Goal: Task Accomplishment & Management: Use online tool/utility

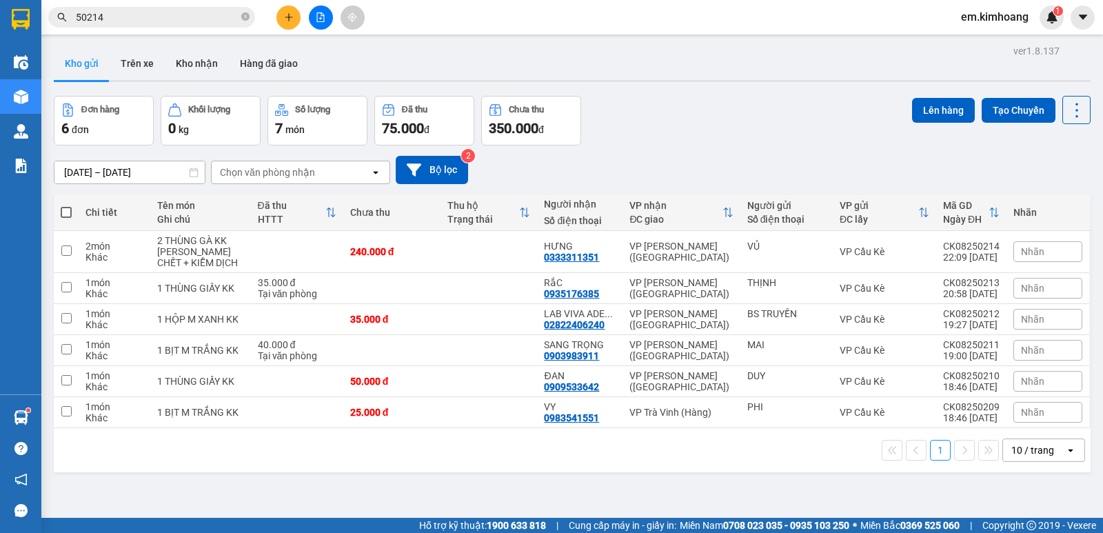
click at [65, 210] on span at bounding box center [66, 212] width 11 height 11
click at [66, 205] on input "checkbox" at bounding box center [66, 205] width 0 height 0
checkbox input "true"
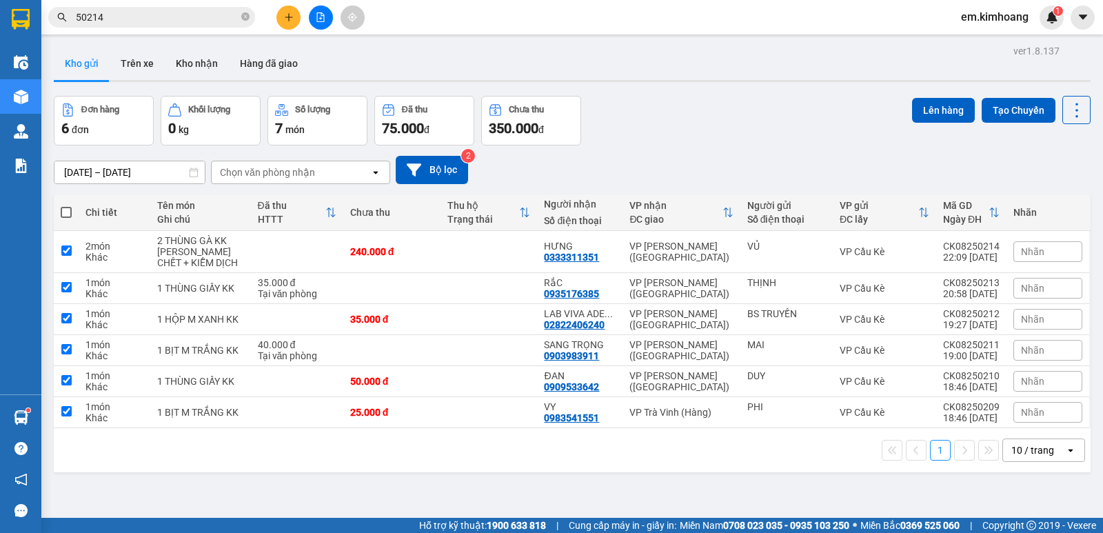
checkbox input "true"
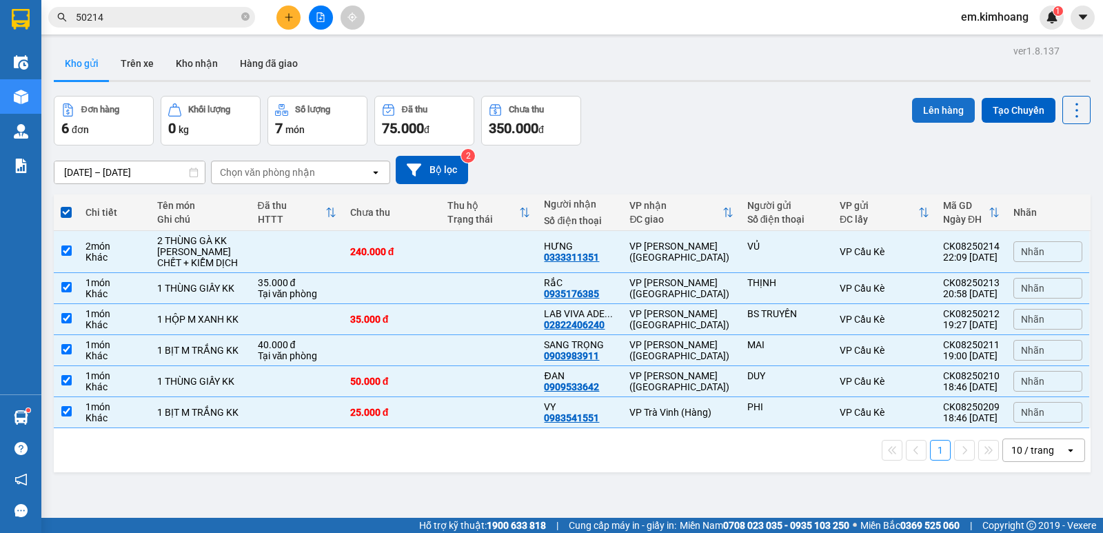
click at [931, 105] on button "Lên hàng" at bounding box center [943, 110] width 63 height 25
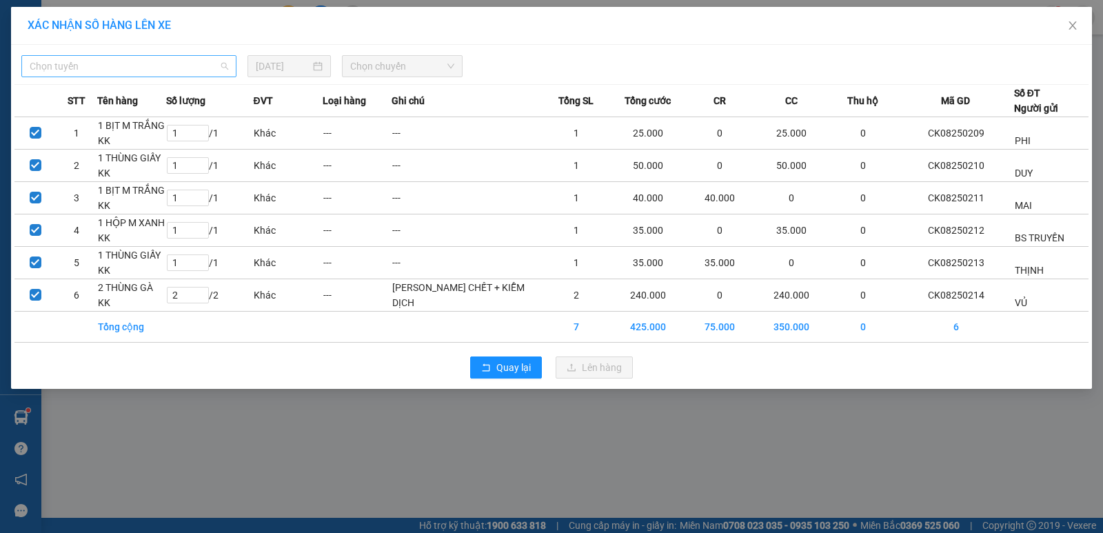
click at [183, 68] on span "Chọn tuyến" at bounding box center [129, 66] width 199 height 21
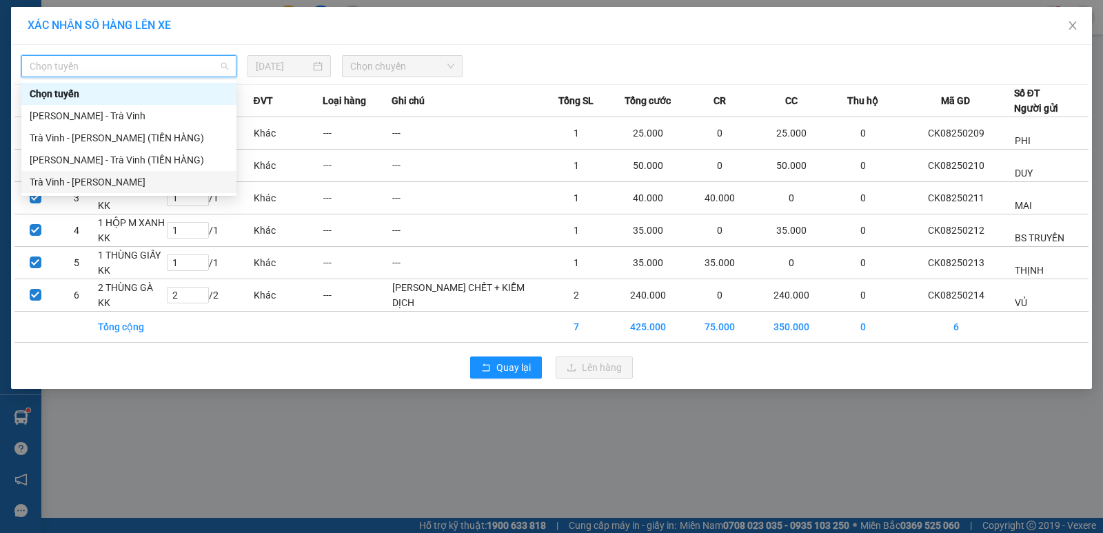
click at [170, 185] on div "Trà Vinh - Hồ Chí Minh" at bounding box center [129, 181] width 199 height 15
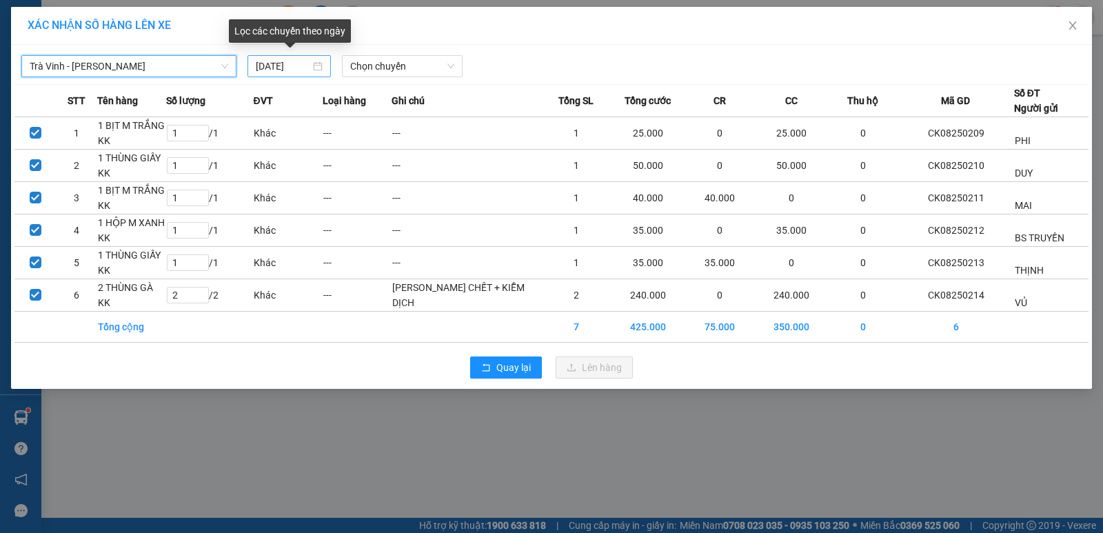
click at [273, 69] on input "[DATE]" at bounding box center [283, 66] width 54 height 15
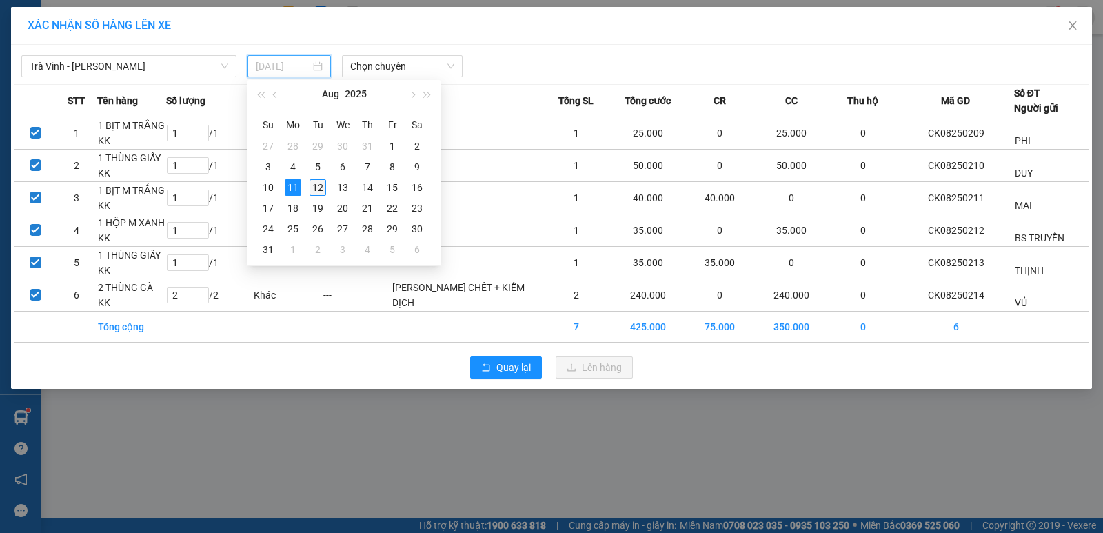
click at [311, 185] on div "12" at bounding box center [317, 187] width 17 height 17
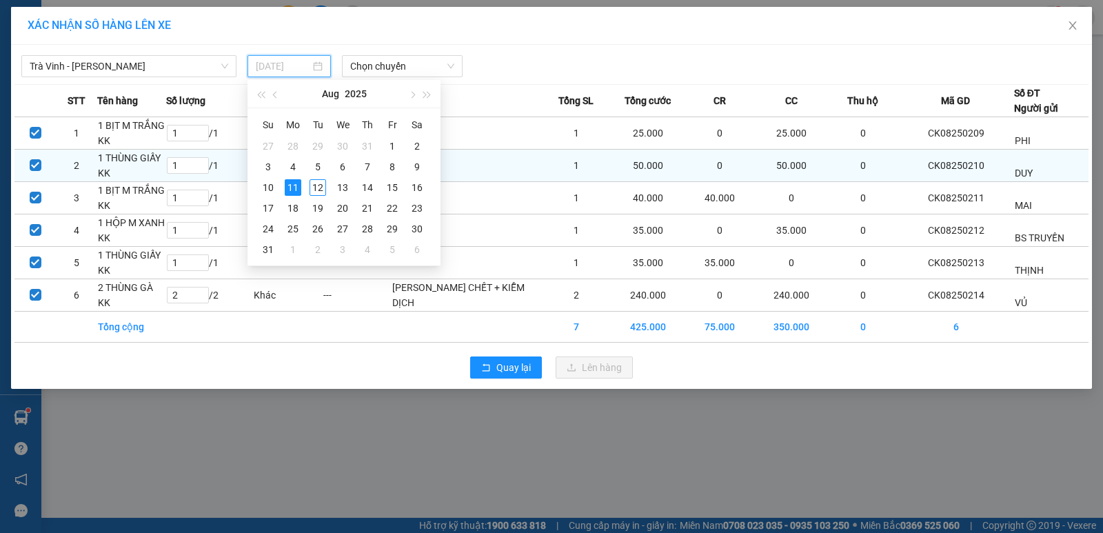
type input "[DATE]"
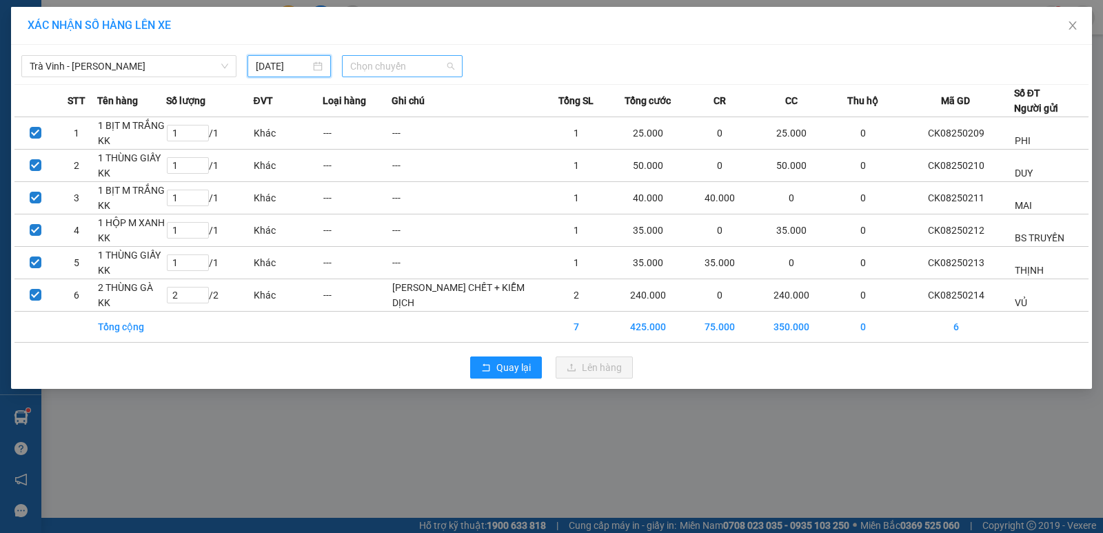
click at [374, 67] on span "Chọn chuyến" at bounding box center [402, 66] width 104 height 21
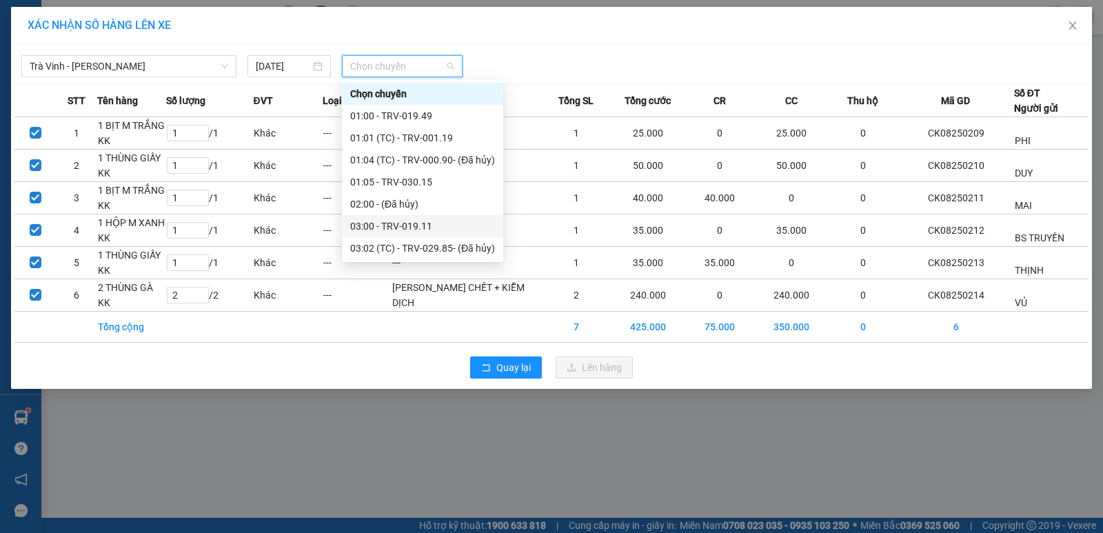
click at [379, 225] on div "03:00 - TRV-019.11" at bounding box center [422, 225] width 145 height 15
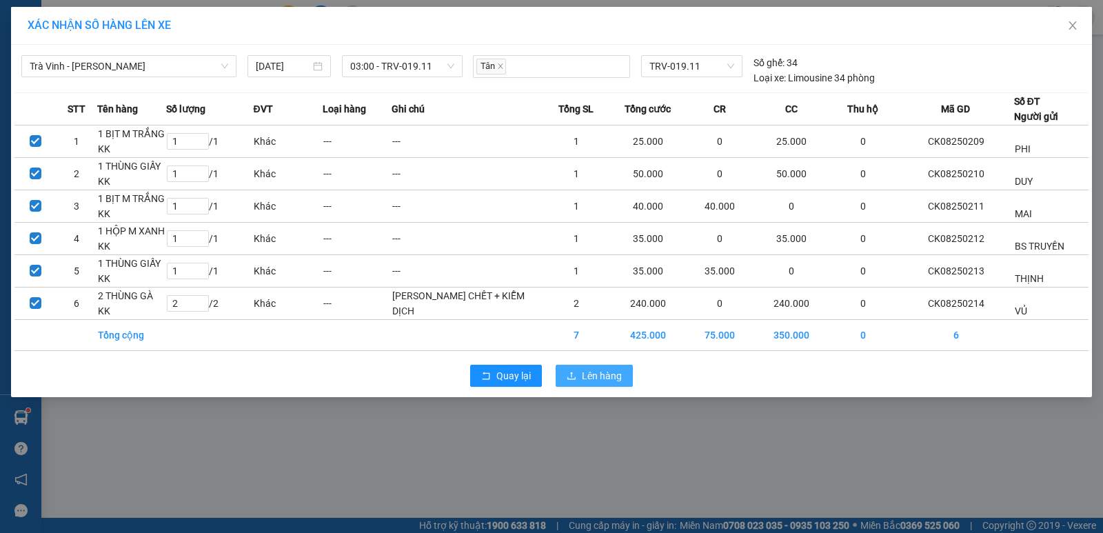
drag, startPoint x: 605, startPoint y: 375, endPoint x: 613, endPoint y: 375, distance: 7.6
click at [611, 375] on span "Lên hàng" at bounding box center [602, 375] width 40 height 15
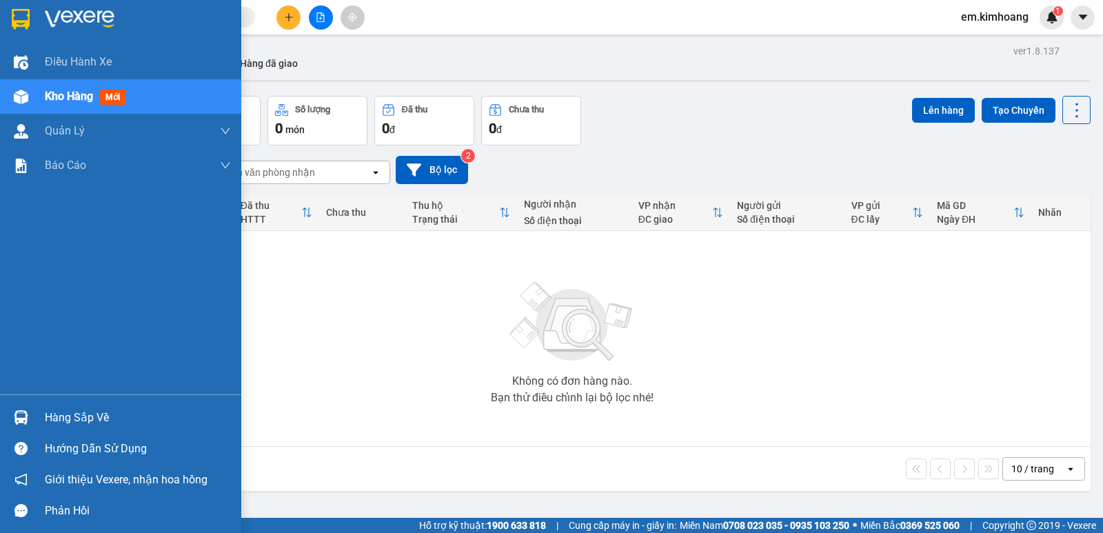
drag, startPoint x: 75, startPoint y: 420, endPoint x: 103, endPoint y: 420, distance: 28.3
click at [78, 420] on div "Hàng sắp về" at bounding box center [138, 417] width 186 height 21
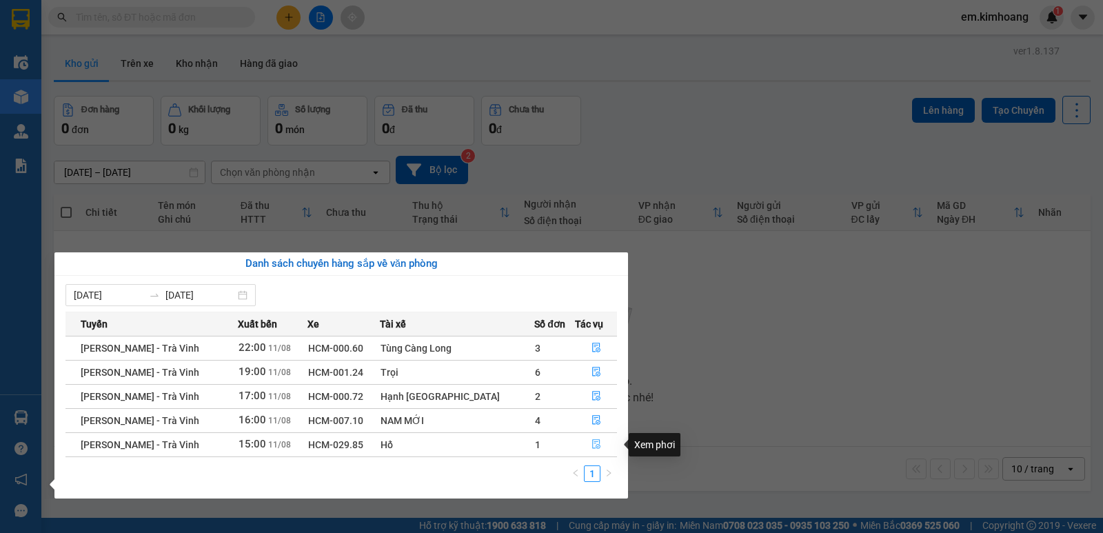
click at [591, 443] on icon "file-done" at bounding box center [596, 444] width 10 height 10
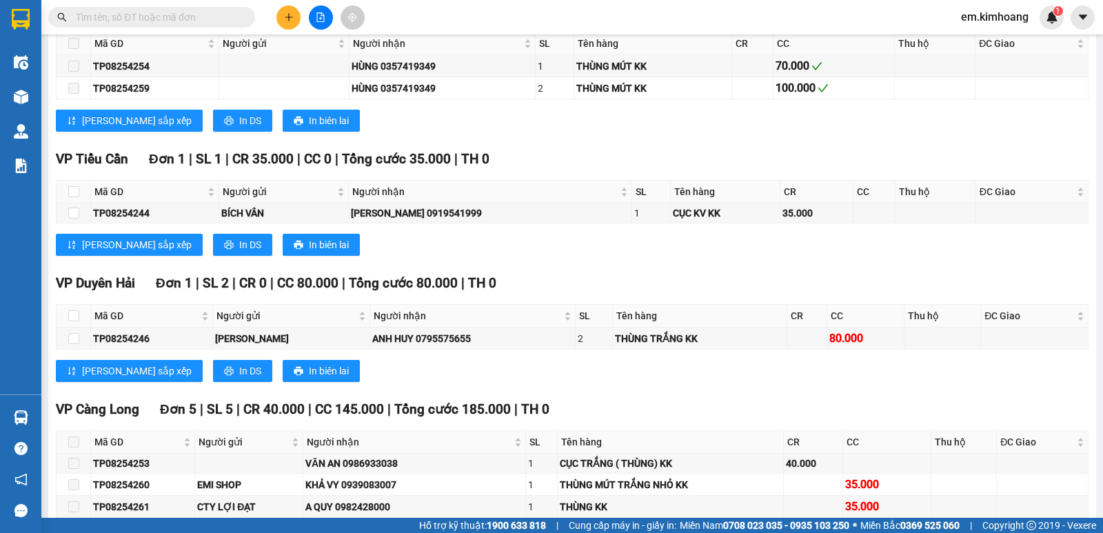
scroll to position [1081, 0]
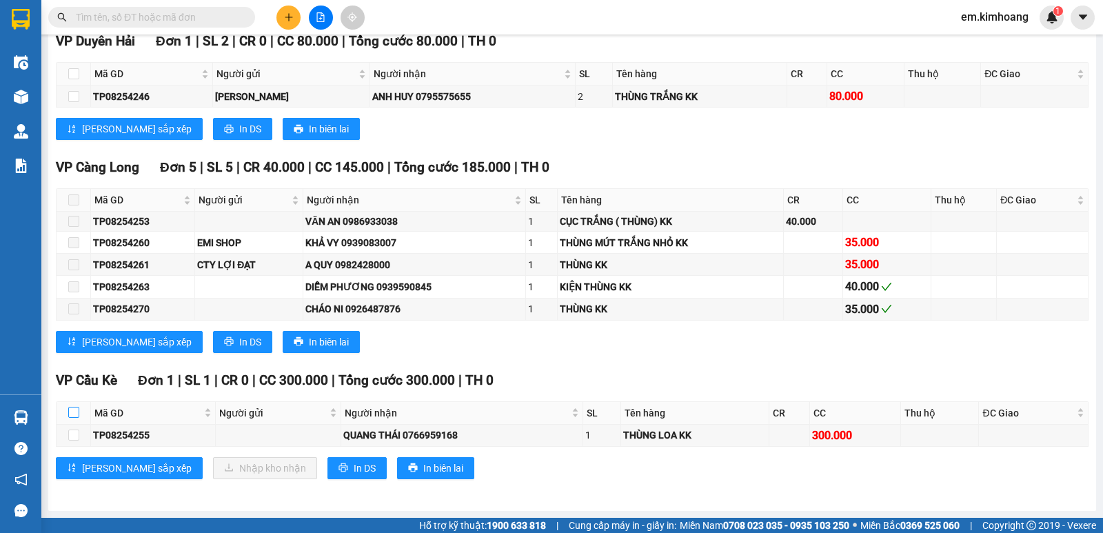
click at [72, 412] on input "checkbox" at bounding box center [73, 412] width 11 height 11
checkbox input "true"
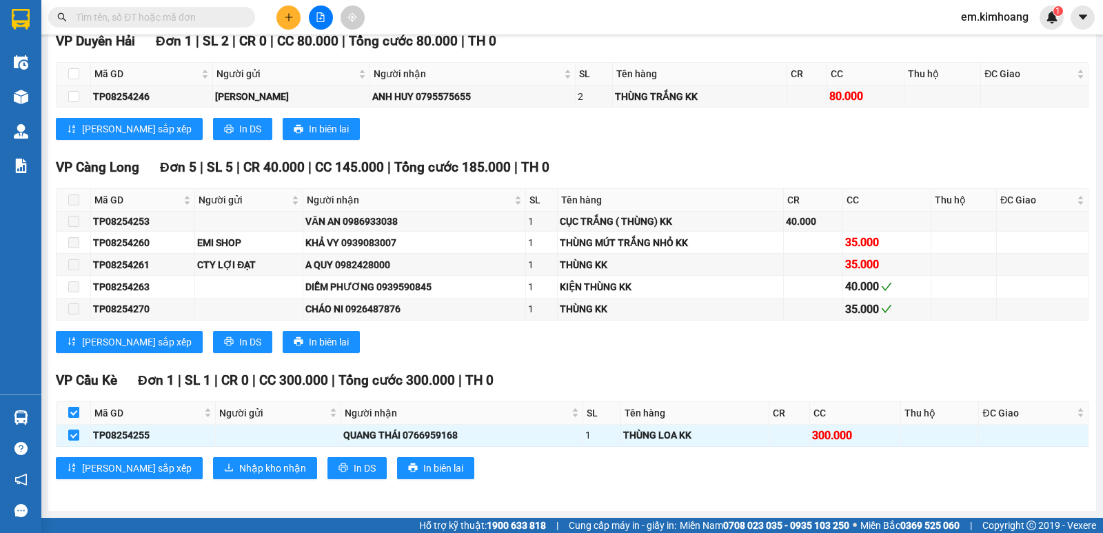
click at [72, 415] on input "checkbox" at bounding box center [73, 412] width 11 height 11
checkbox input "false"
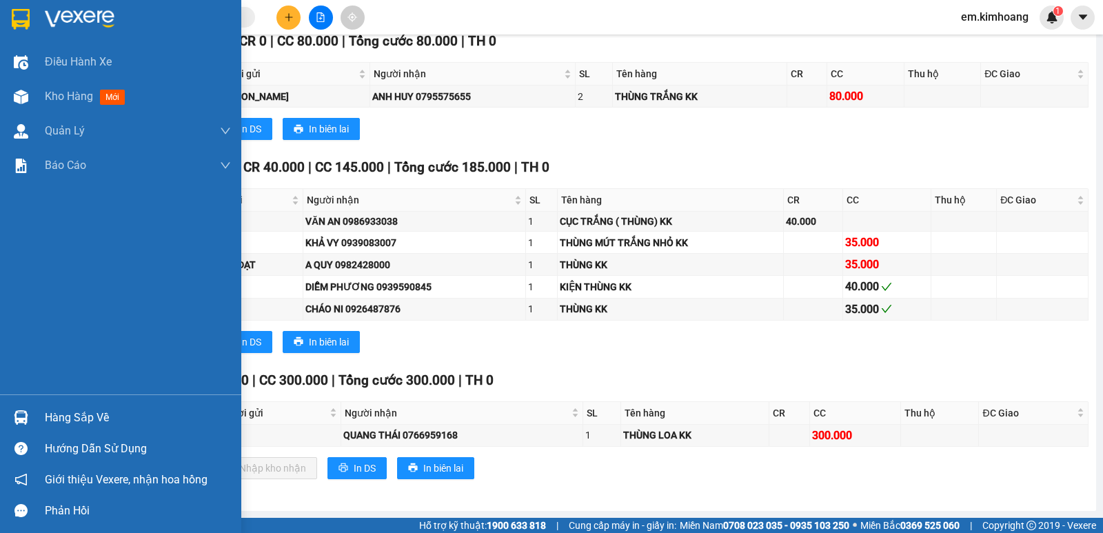
click at [76, 416] on div "Hàng sắp về" at bounding box center [138, 417] width 186 height 21
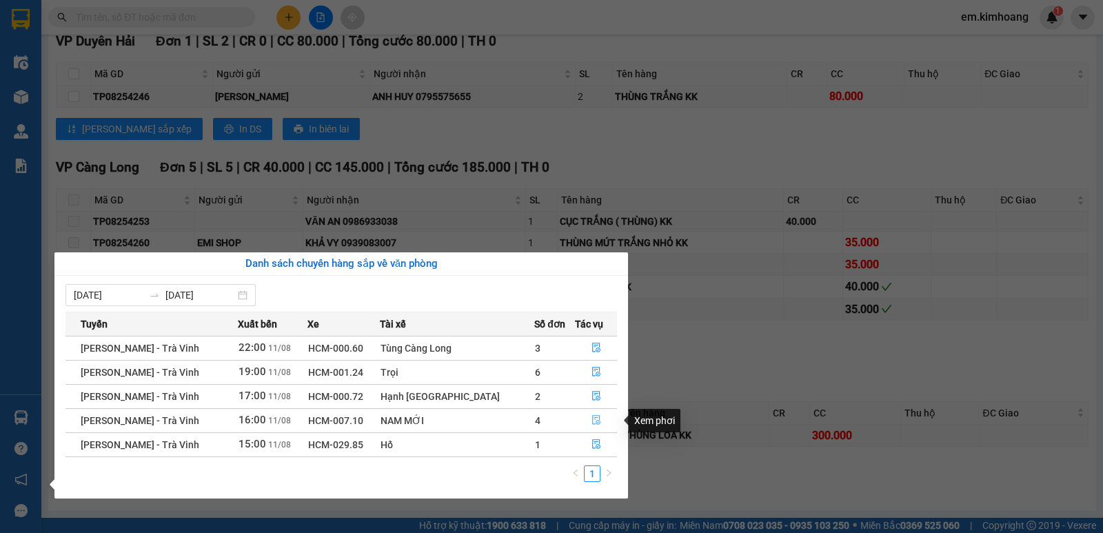
drag, startPoint x: 587, startPoint y: 418, endPoint x: 597, endPoint y: 409, distance: 13.2
click at [591, 417] on icon "file-done" at bounding box center [596, 420] width 10 height 10
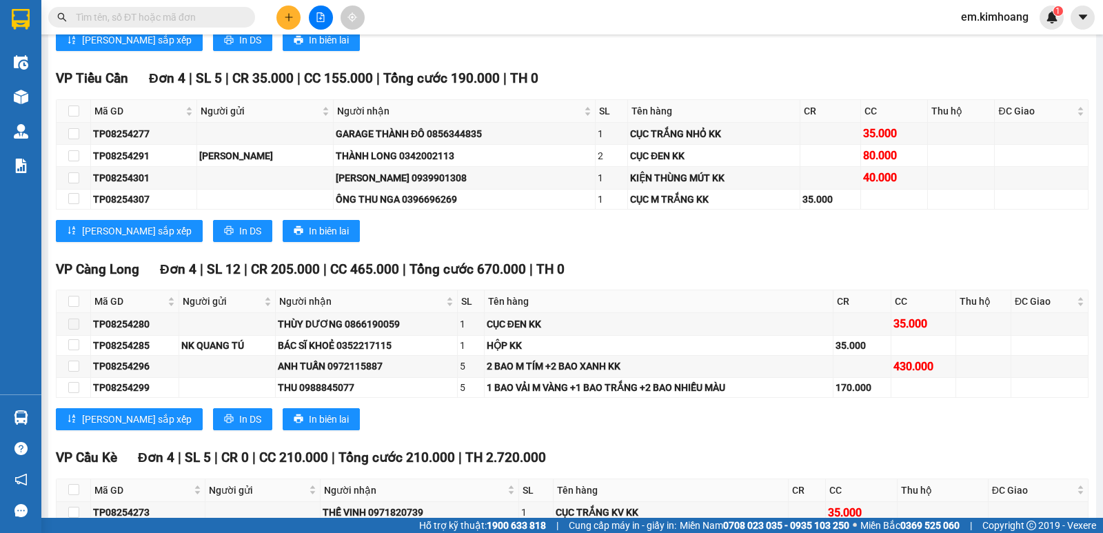
scroll to position [1236, 0]
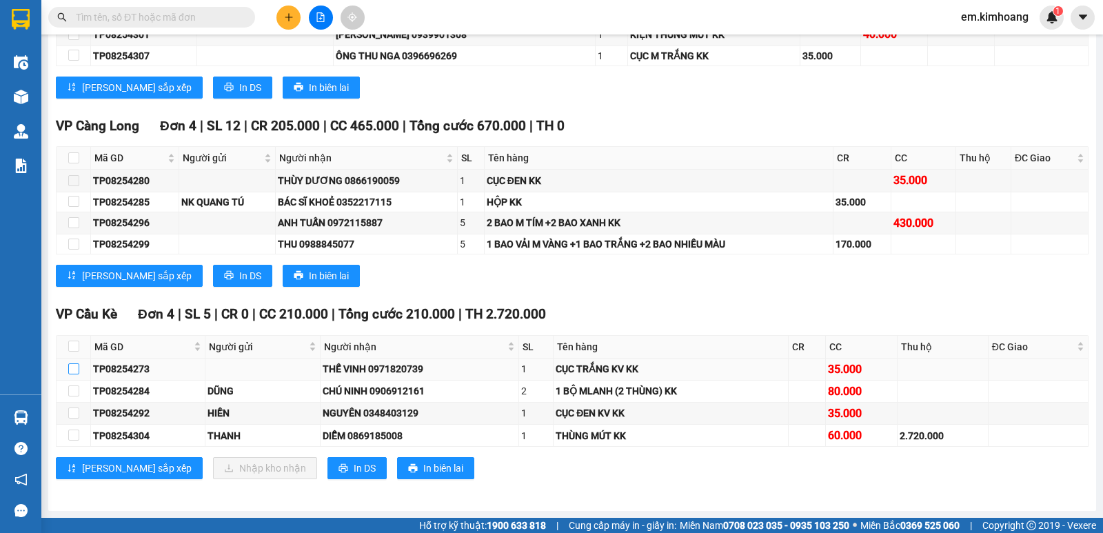
click at [74, 367] on input "checkbox" at bounding box center [73, 368] width 11 height 11
checkbox input "true"
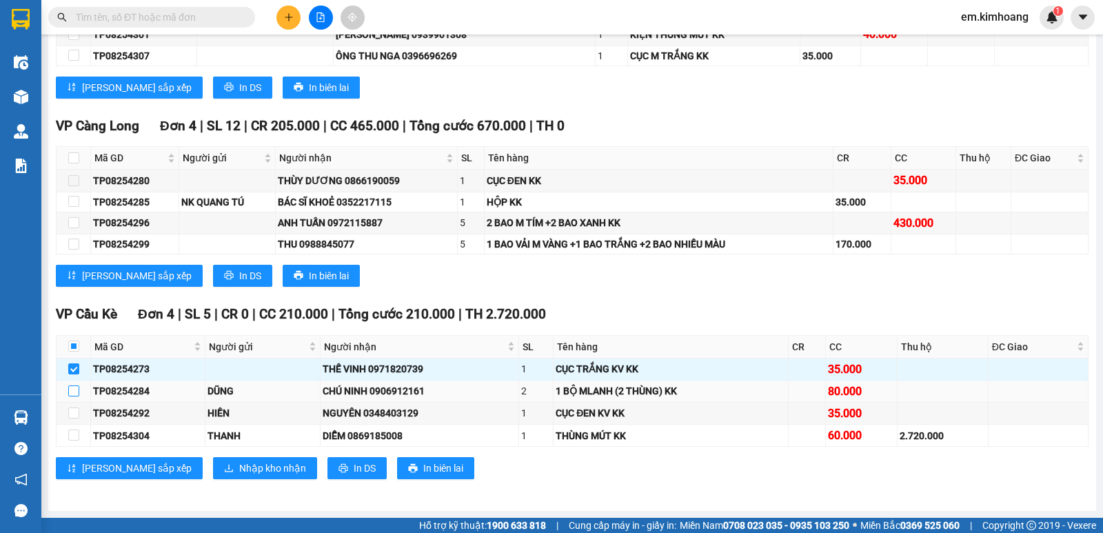
click at [72, 389] on input "checkbox" at bounding box center [73, 390] width 11 height 11
checkbox input "true"
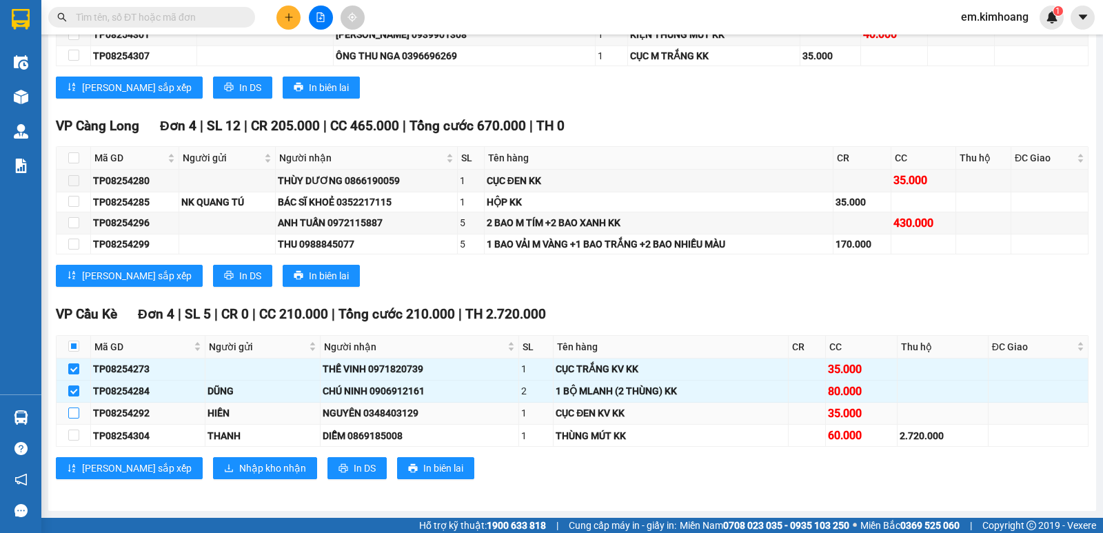
click at [74, 412] on input "checkbox" at bounding box center [73, 412] width 11 height 11
checkbox input "true"
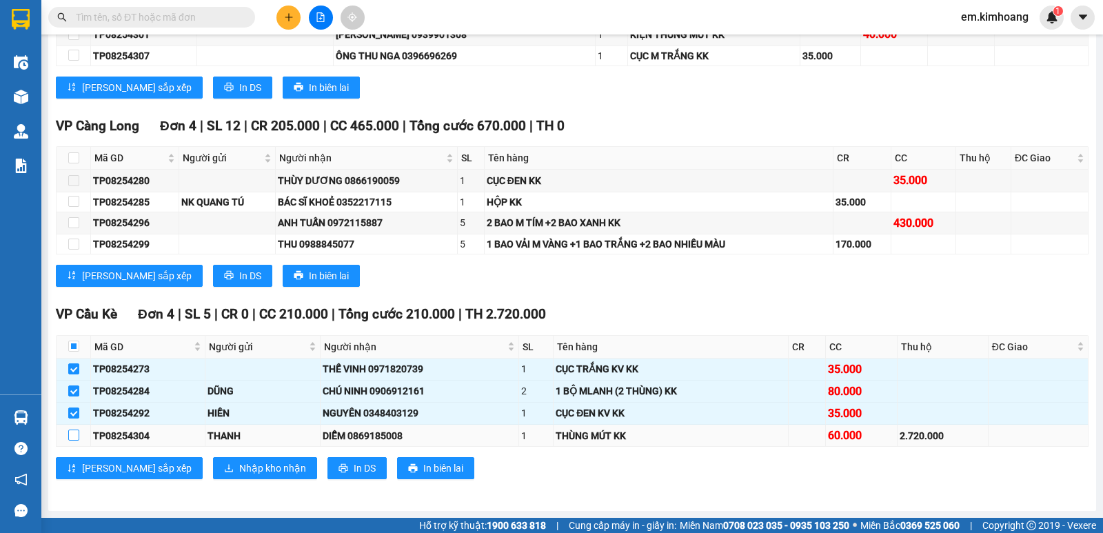
drag, startPoint x: 72, startPoint y: 432, endPoint x: 105, endPoint y: 441, distance: 34.3
click at [74, 432] on input "checkbox" at bounding box center [73, 434] width 11 height 11
checkbox input "true"
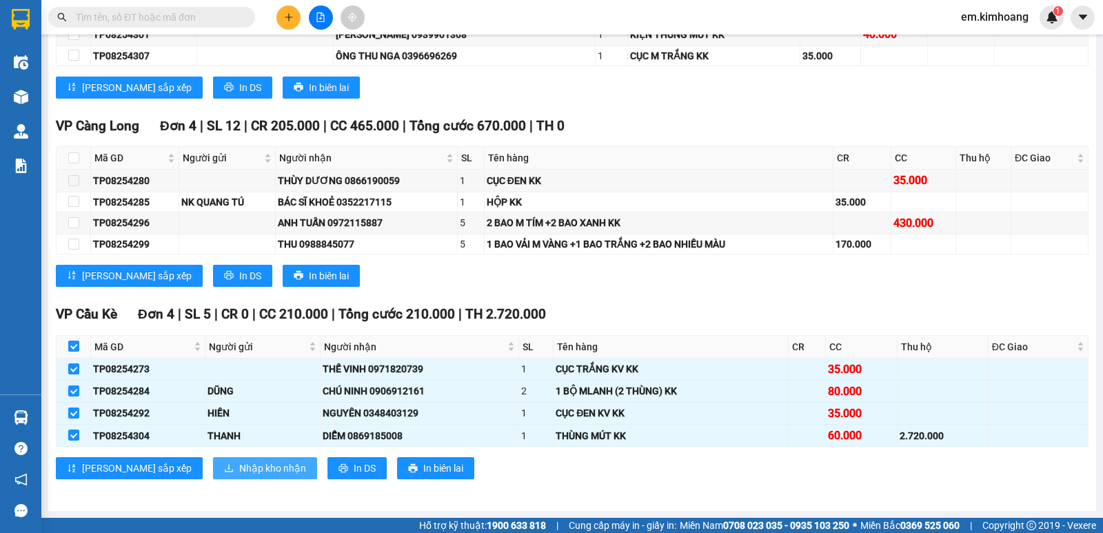
click at [239, 468] on span "Nhập kho nhận" at bounding box center [272, 467] width 67 height 15
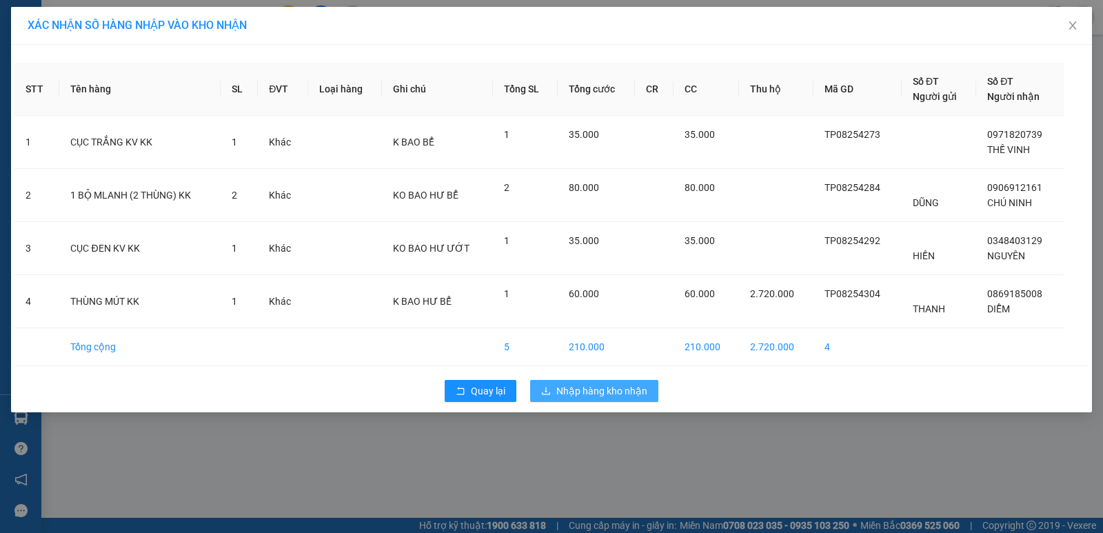
click at [576, 385] on span "Nhập hàng kho nhận" at bounding box center [601, 390] width 91 height 15
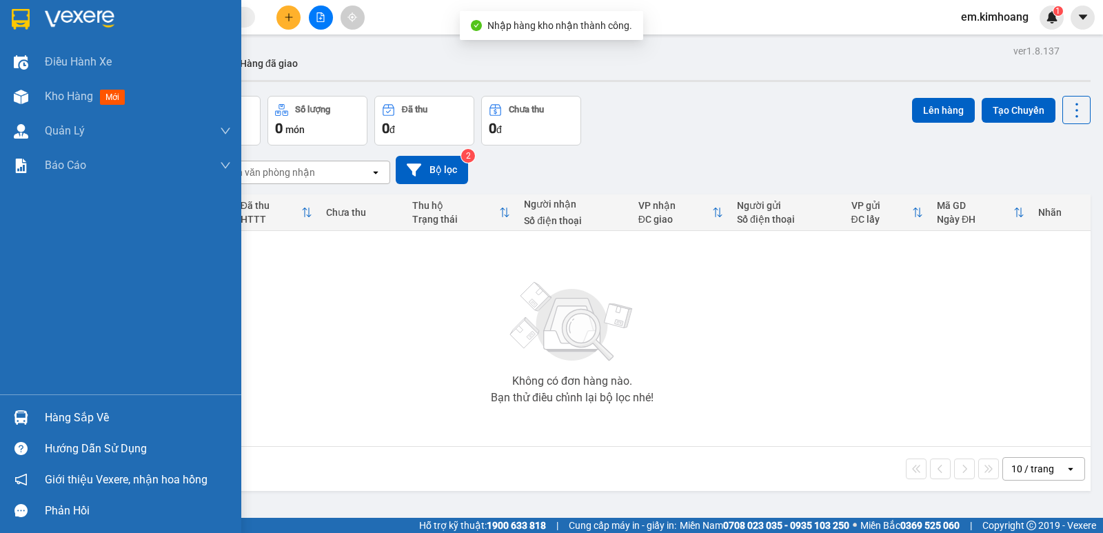
drag, startPoint x: 71, startPoint y: 409, endPoint x: 139, endPoint y: 418, distance: 68.7
click at [77, 411] on div "Hàng sắp về" at bounding box center [138, 417] width 186 height 21
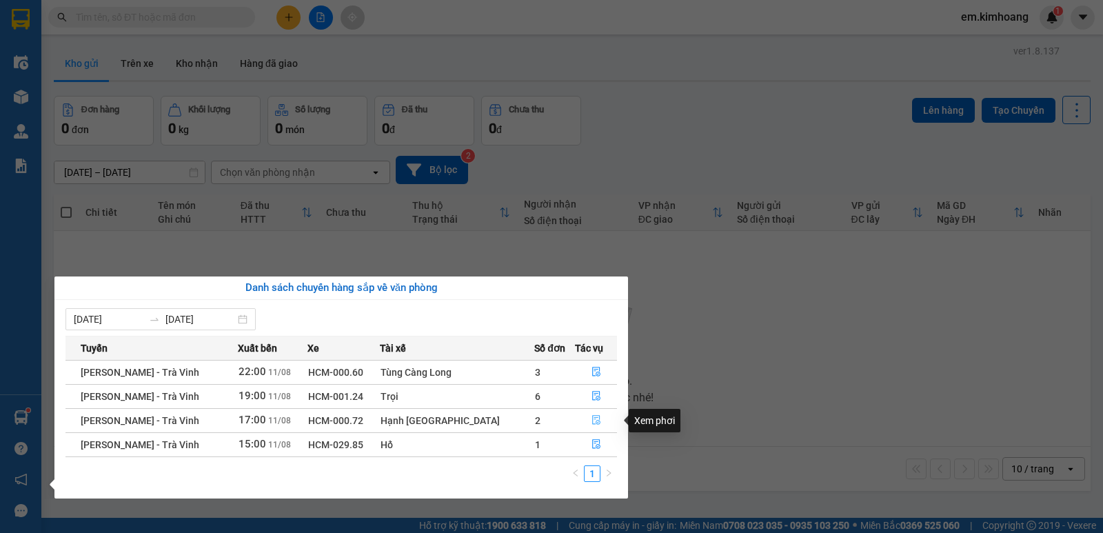
click at [593, 417] on icon "file-done" at bounding box center [596, 420] width 10 height 10
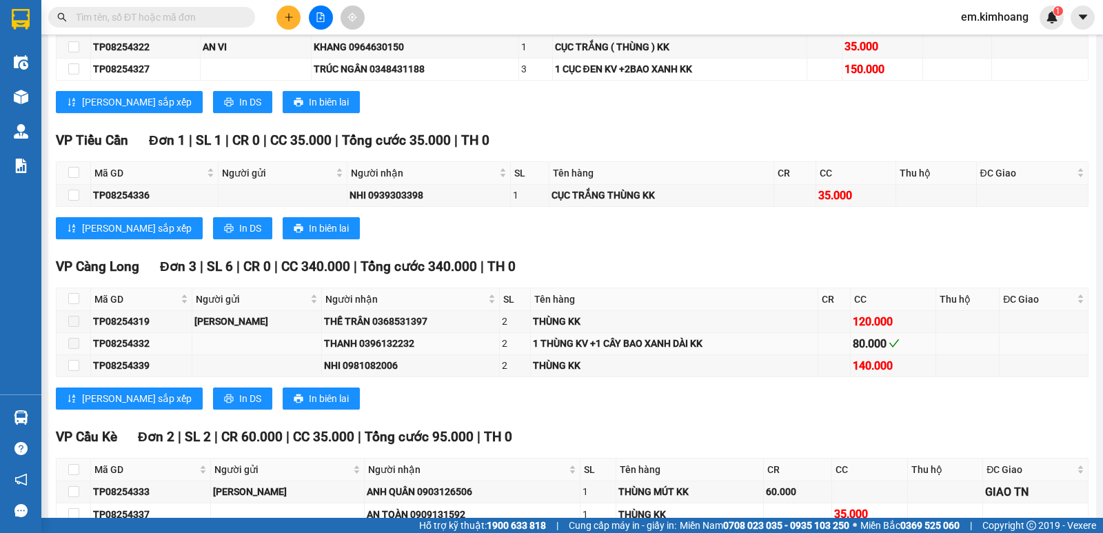
scroll to position [1021, 0]
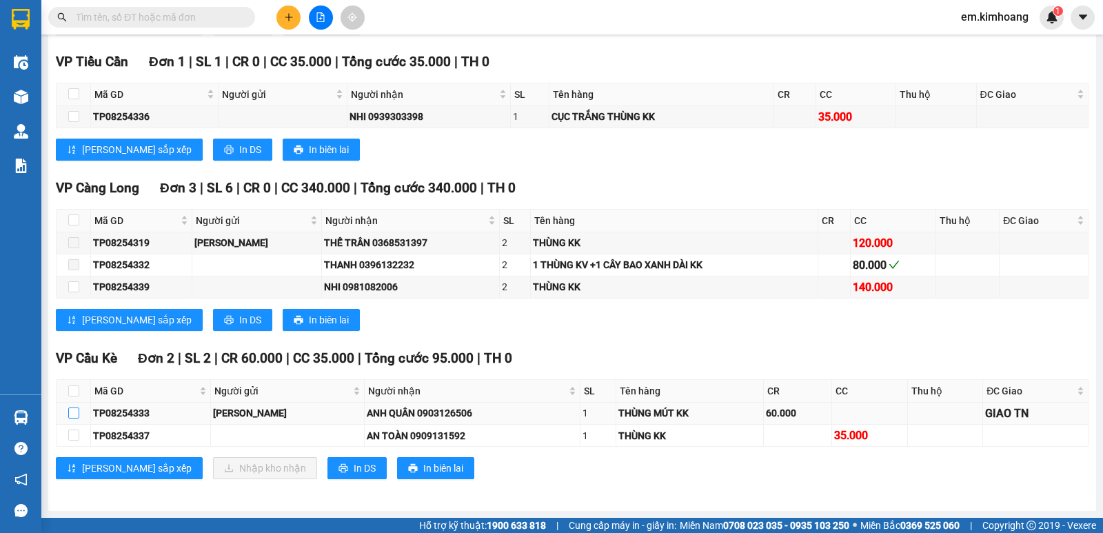
click at [73, 414] on input "checkbox" at bounding box center [73, 412] width 11 height 11
checkbox input "true"
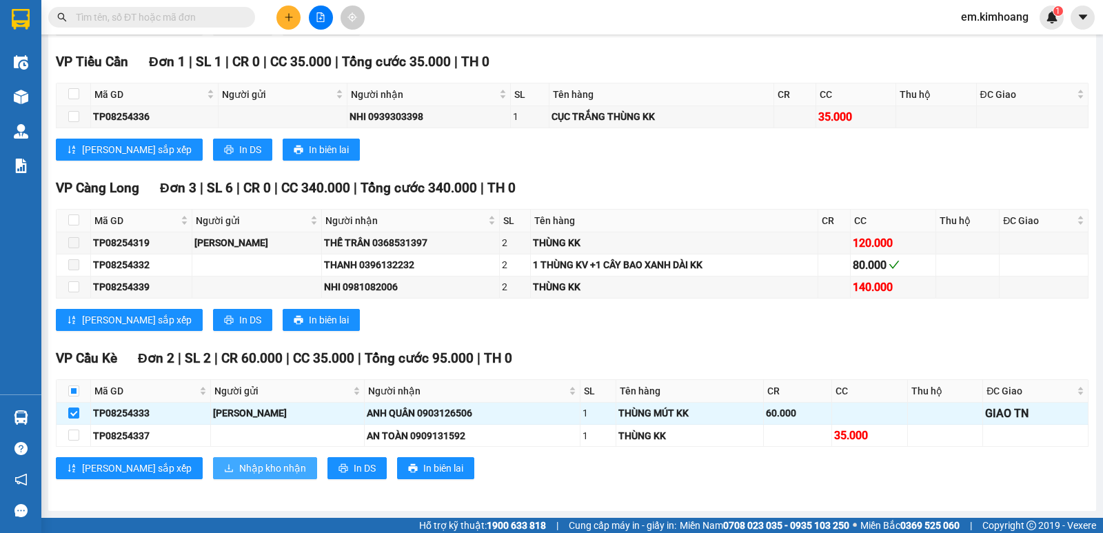
click at [239, 469] on span "Nhập kho nhận" at bounding box center [272, 467] width 67 height 15
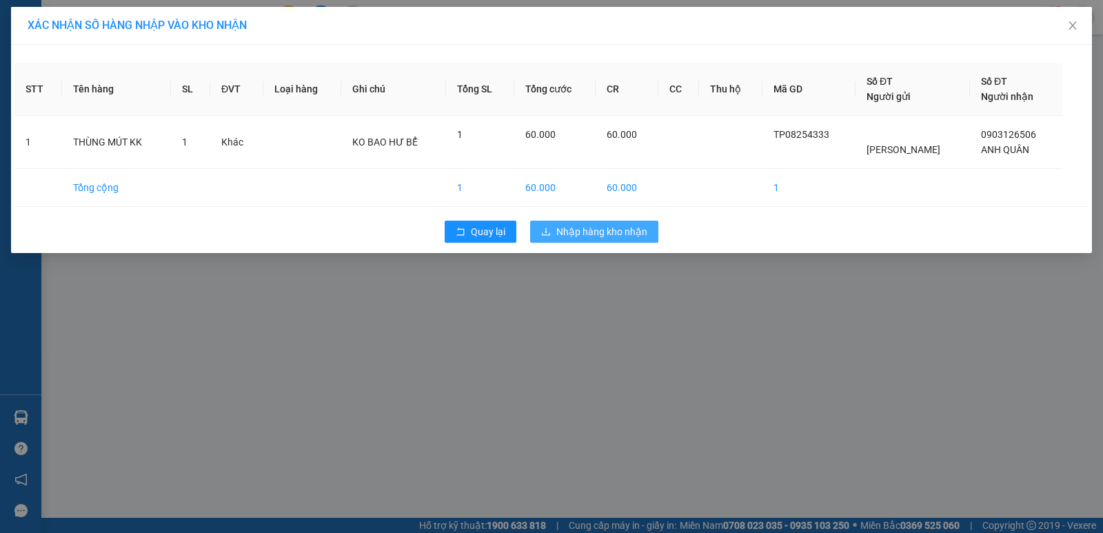
drag, startPoint x: 627, startPoint y: 224, endPoint x: 547, endPoint y: 287, distance: 102.0
click at [624, 226] on span "Nhập hàng kho nhận" at bounding box center [601, 231] width 91 height 15
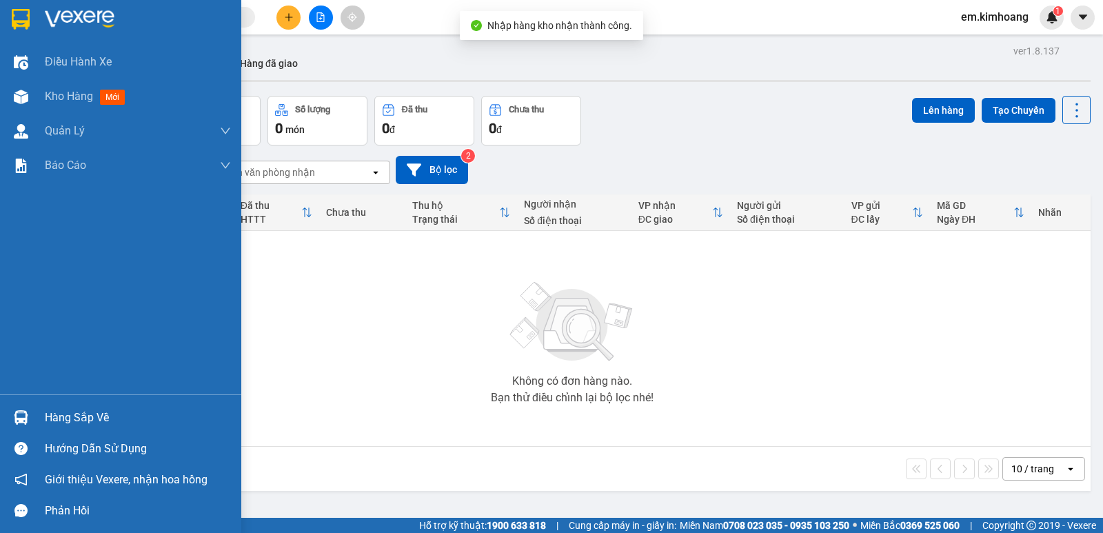
click at [94, 415] on div "Hàng sắp về" at bounding box center [138, 417] width 186 height 21
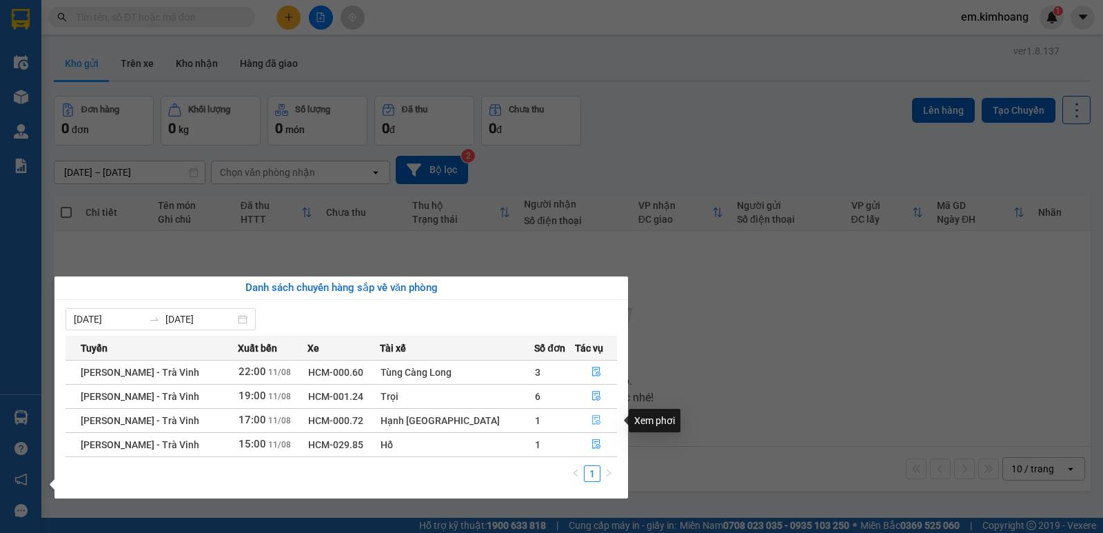
click at [596, 416] on icon "file-done" at bounding box center [596, 420] width 10 height 10
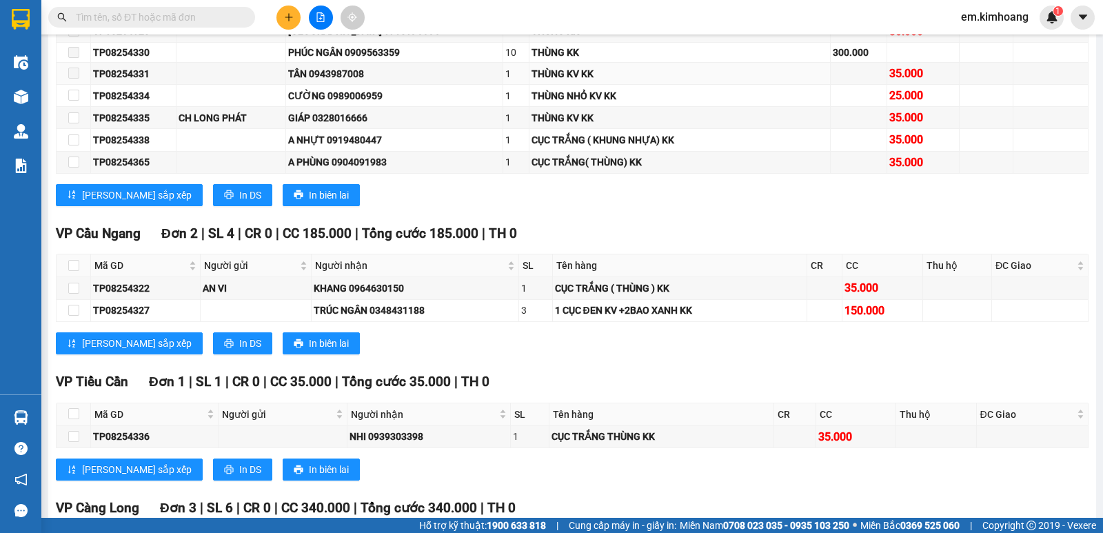
scroll to position [1021, 0]
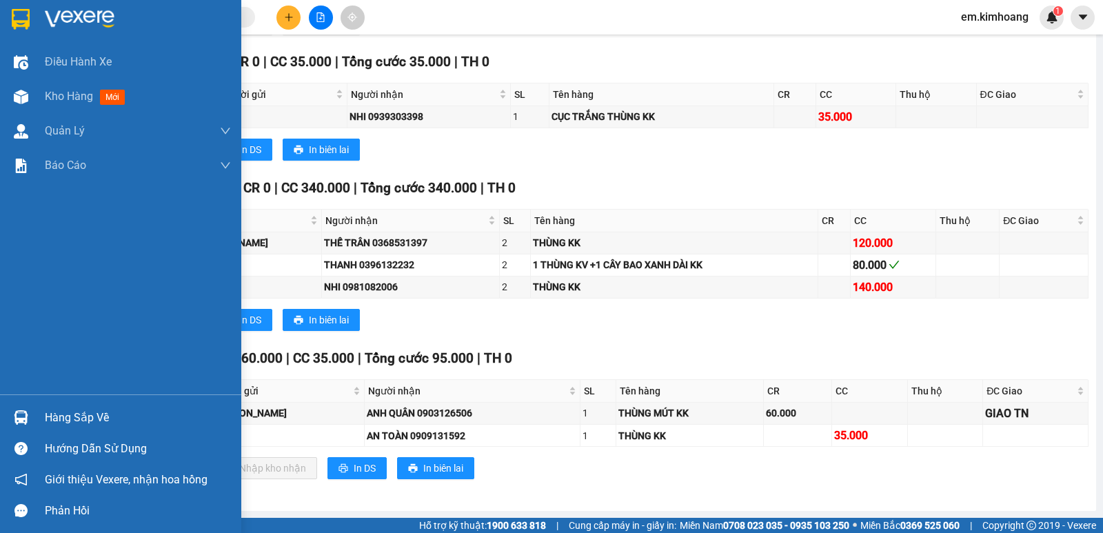
drag, startPoint x: 53, startPoint y: 411, endPoint x: 125, endPoint y: 431, distance: 74.4
click at [61, 415] on div "Hàng sắp về" at bounding box center [138, 417] width 186 height 21
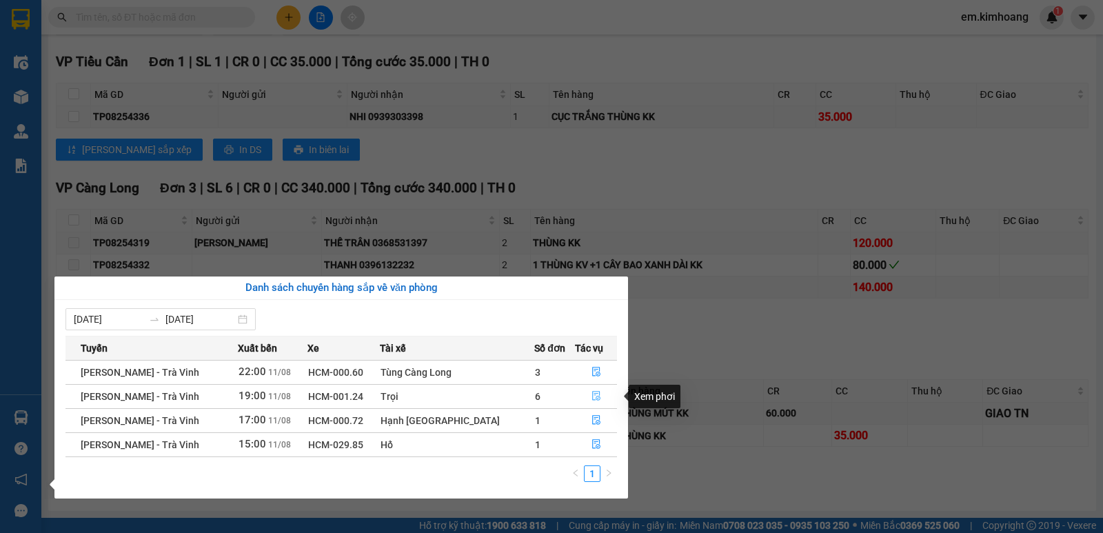
click at [591, 392] on icon "file-done" at bounding box center [596, 396] width 10 height 10
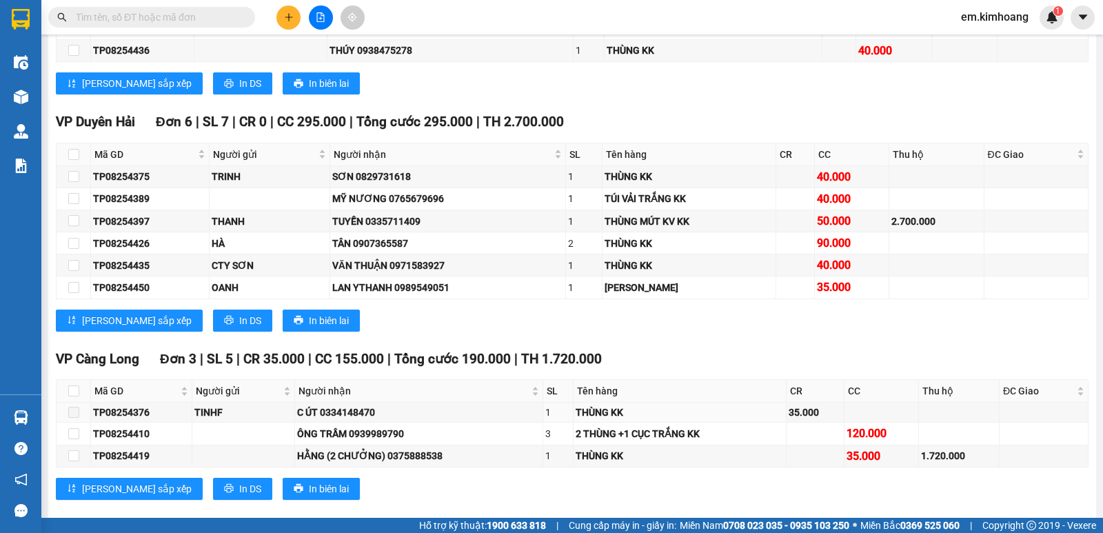
scroll to position [3120, 0]
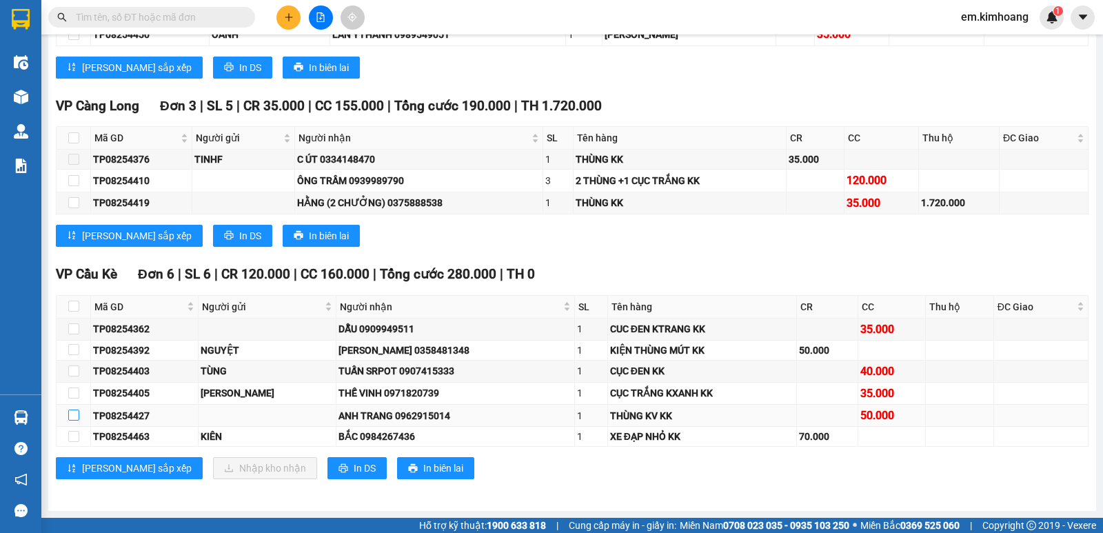
click at [77, 414] on input "checkbox" at bounding box center [73, 414] width 11 height 11
checkbox input "true"
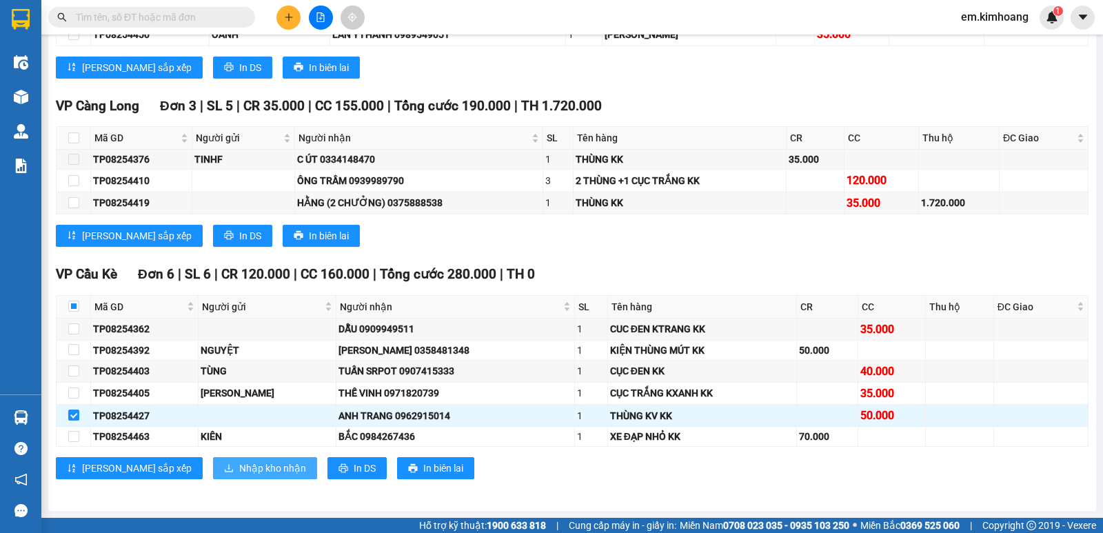
click at [239, 466] on span "Nhập kho nhận" at bounding box center [272, 467] width 67 height 15
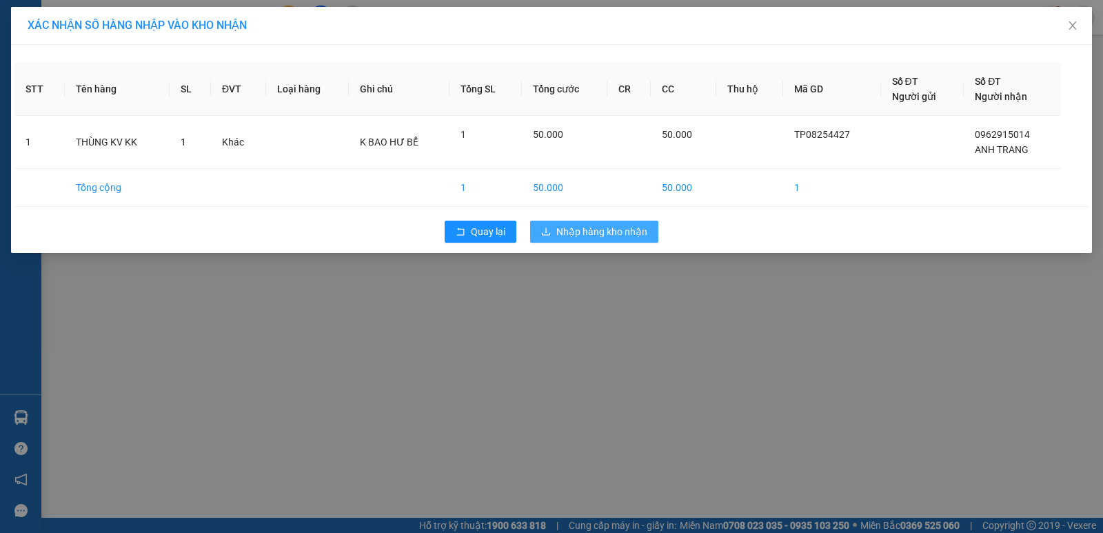
drag, startPoint x: 563, startPoint y: 230, endPoint x: 560, endPoint y: 240, distance: 10.2
click at [564, 230] on span "Nhập hàng kho nhận" at bounding box center [601, 231] width 91 height 15
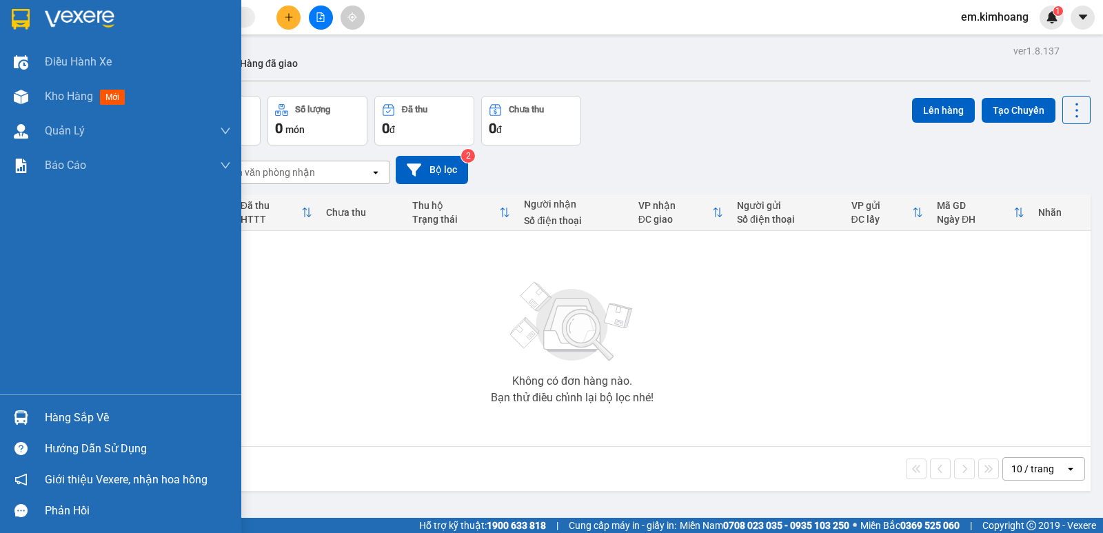
drag, startPoint x: 94, startPoint y: 425, endPoint x: 150, endPoint y: 421, distance: 56.7
click at [95, 425] on div "Hàng sắp về" at bounding box center [138, 417] width 186 height 21
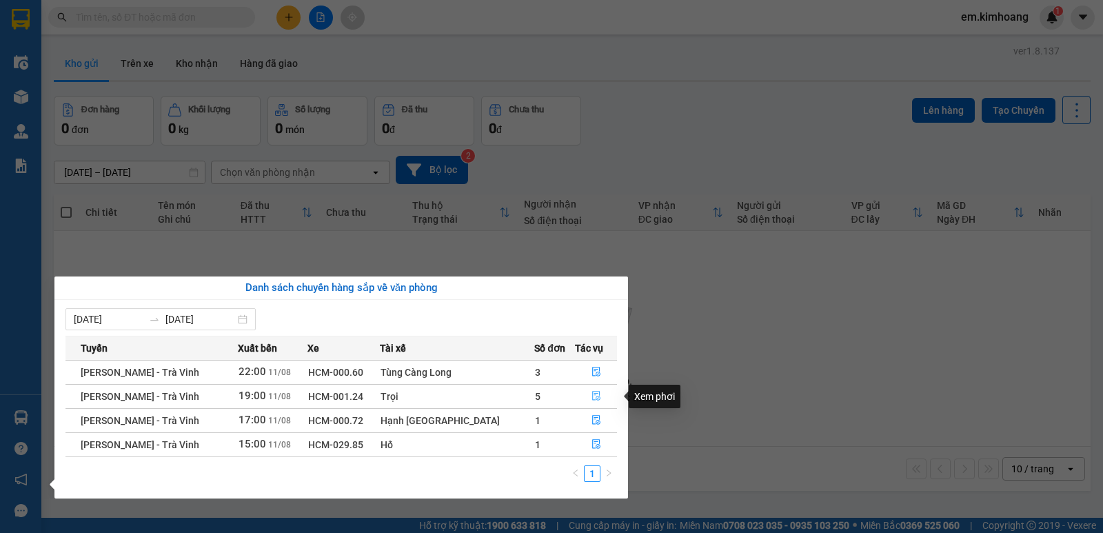
click at [592, 400] on icon "file-done" at bounding box center [596, 396] width 8 height 10
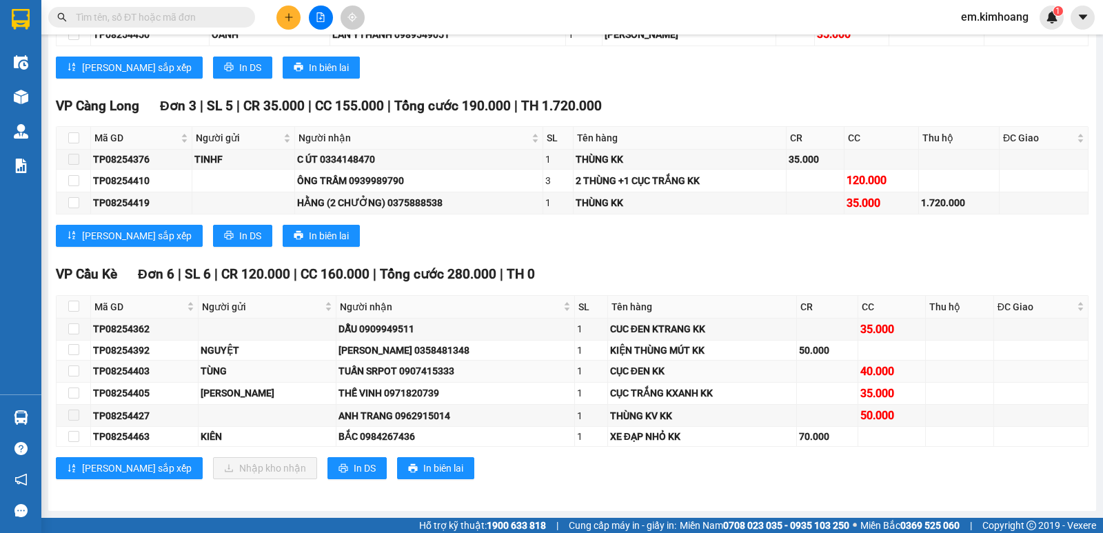
scroll to position [3120, 0]
click at [74, 374] on input "checkbox" at bounding box center [73, 370] width 11 height 11
checkbox input "true"
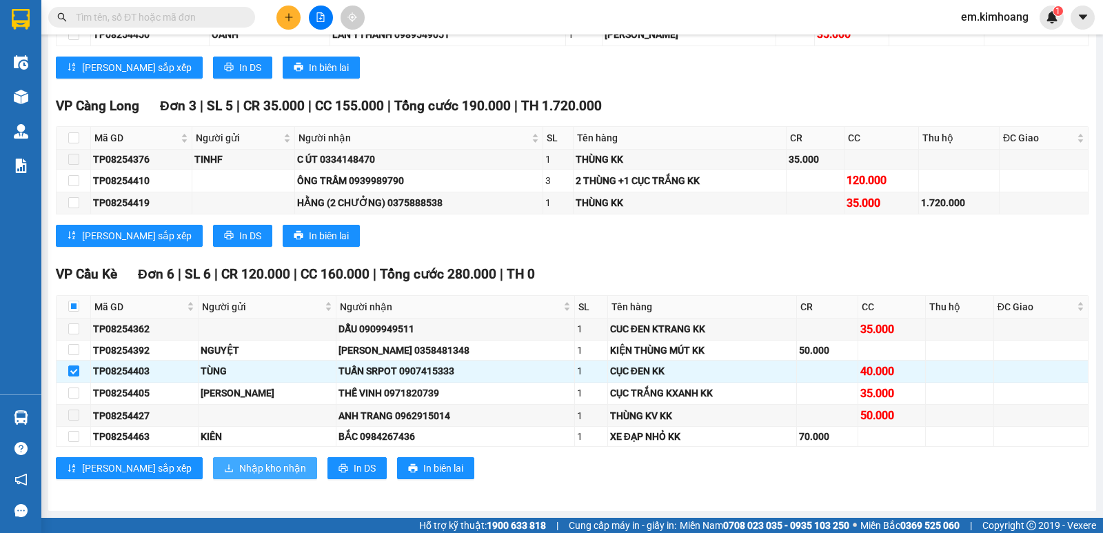
click at [239, 465] on span "Nhập kho nhận" at bounding box center [272, 467] width 67 height 15
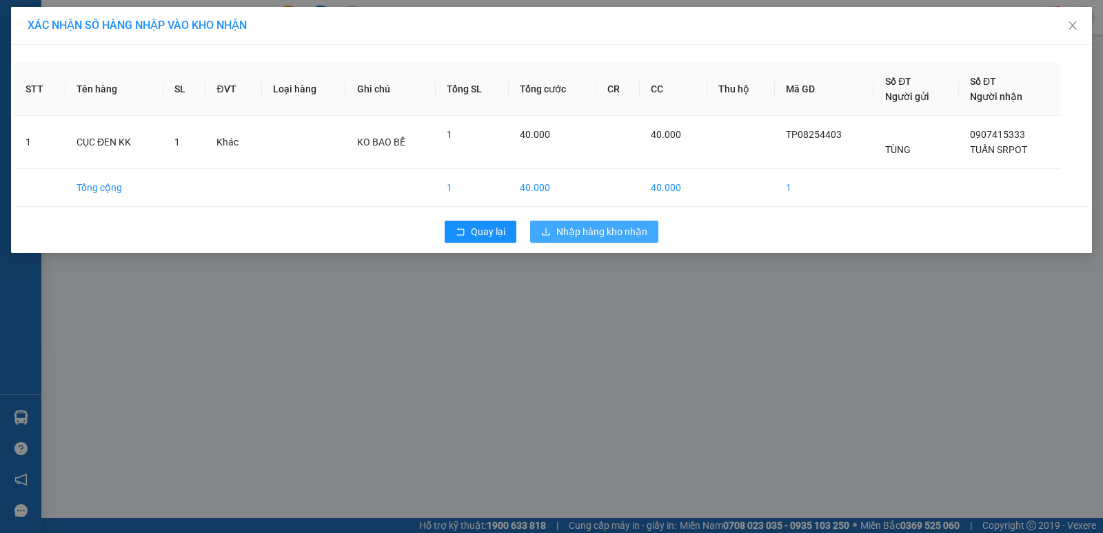
drag, startPoint x: 559, startPoint y: 227, endPoint x: 538, endPoint y: 245, distance: 27.8
click at [559, 232] on span "Nhập hàng kho nhận" at bounding box center [601, 231] width 91 height 15
